Goal: Find specific page/section

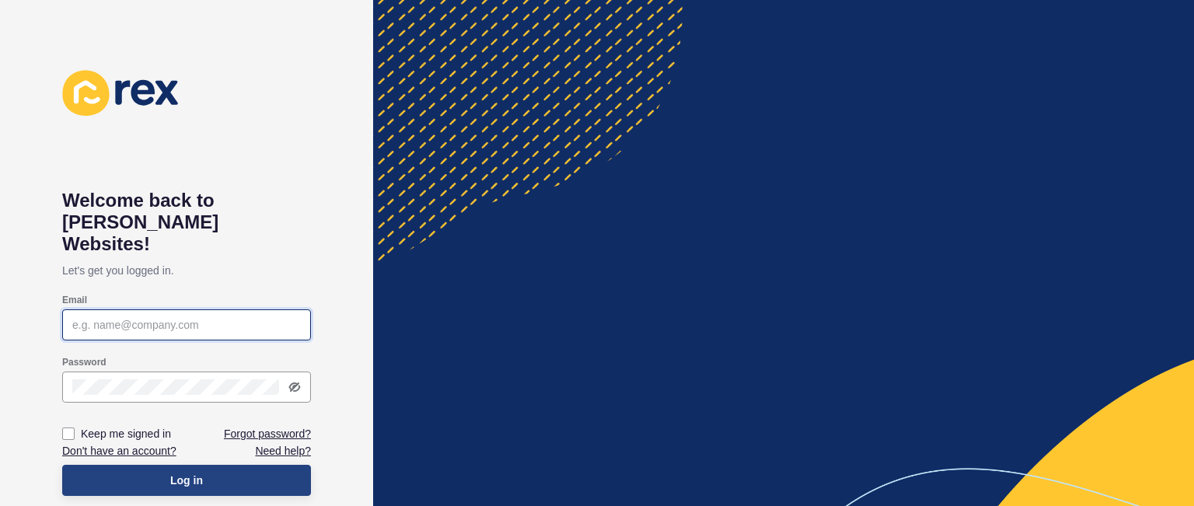
type input "[PERSON_NAME][EMAIL_ADDRESS][DOMAIN_NAME]"
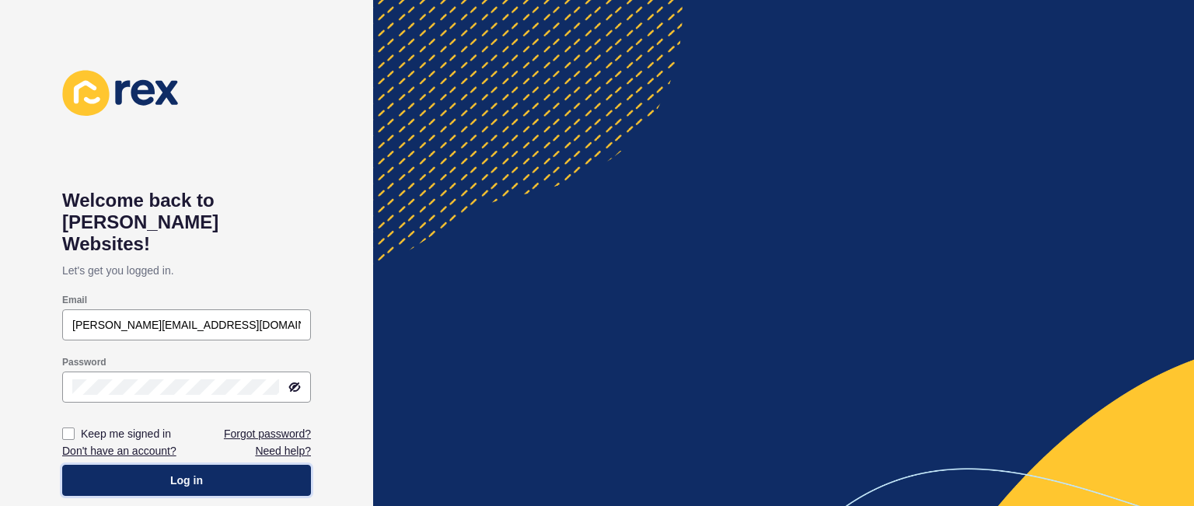
drag, startPoint x: 265, startPoint y: 466, endPoint x: 353, endPoint y: 535, distance: 112.3
click at [353, 505] on html "Welcome back to [PERSON_NAME] Websites! Let's get you logged in. Email [PERSON_…" at bounding box center [597, 253] width 1194 height 506
click at [180, 473] on span "Log in" at bounding box center [186, 481] width 33 height 16
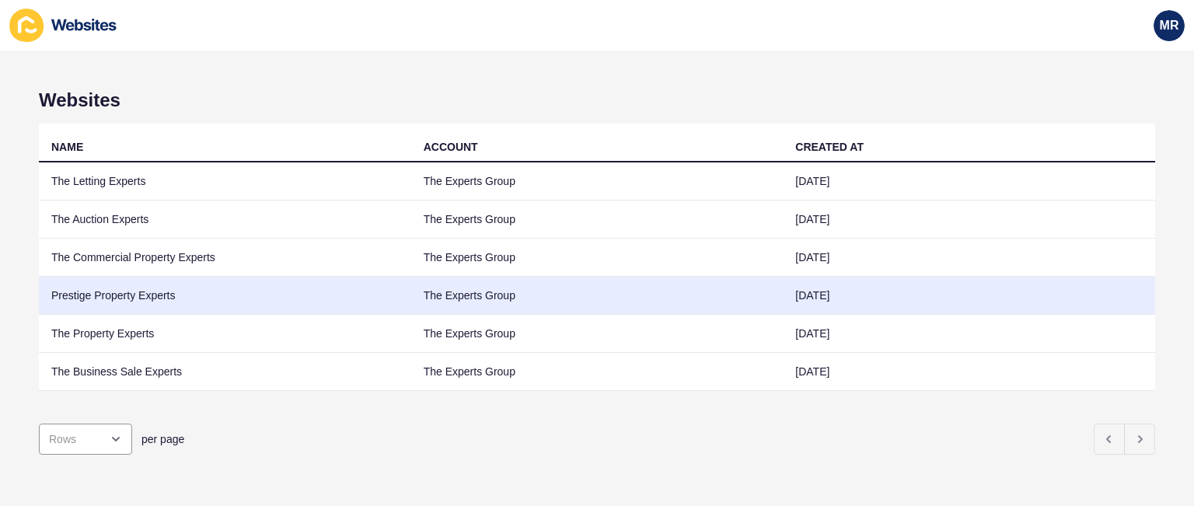
click at [162, 302] on td "Prestige Property Experts" at bounding box center [225, 296] width 372 height 38
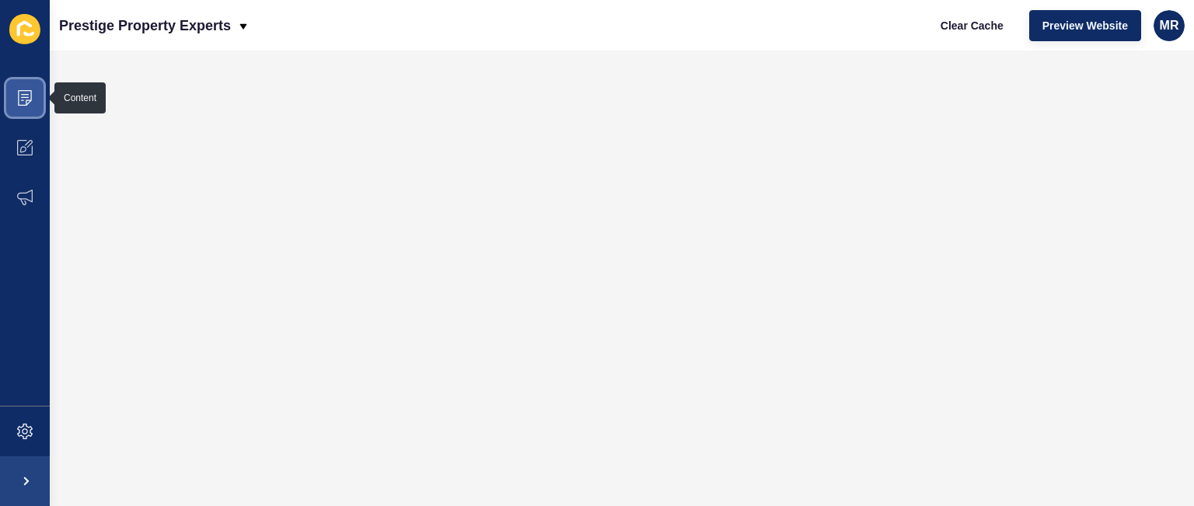
click at [25, 92] on icon at bounding box center [25, 98] width 16 height 16
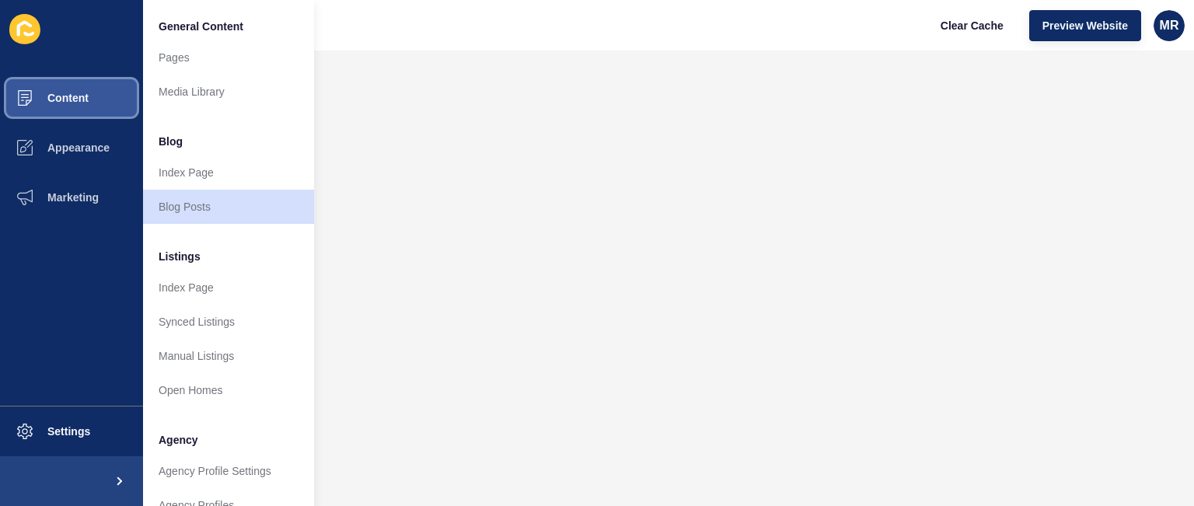
scroll to position [417, 0]
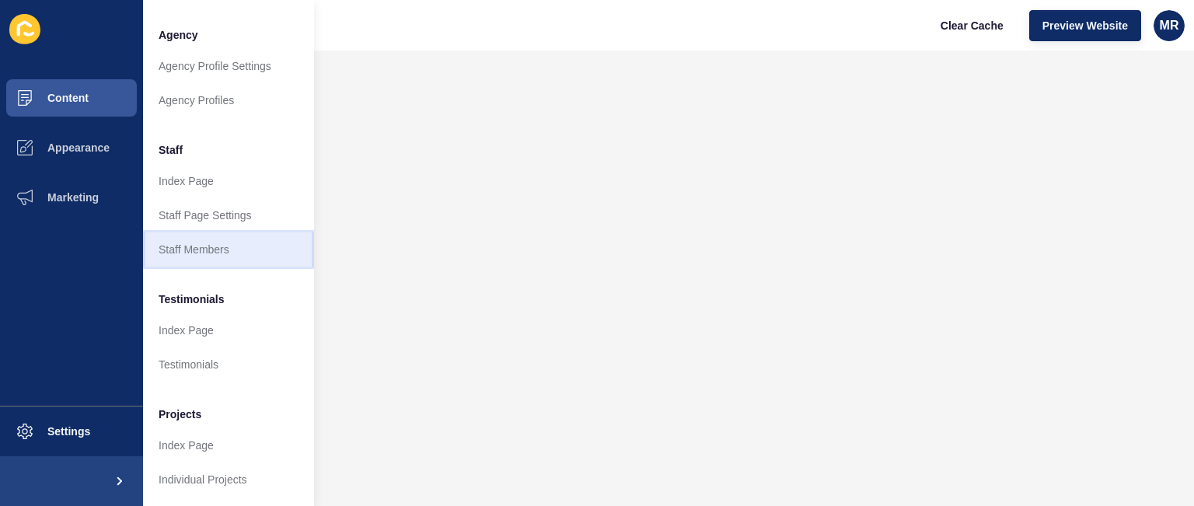
click at [218, 235] on link "Staff Members" at bounding box center [228, 249] width 171 height 34
